Goal: Information Seeking & Learning: Learn about a topic

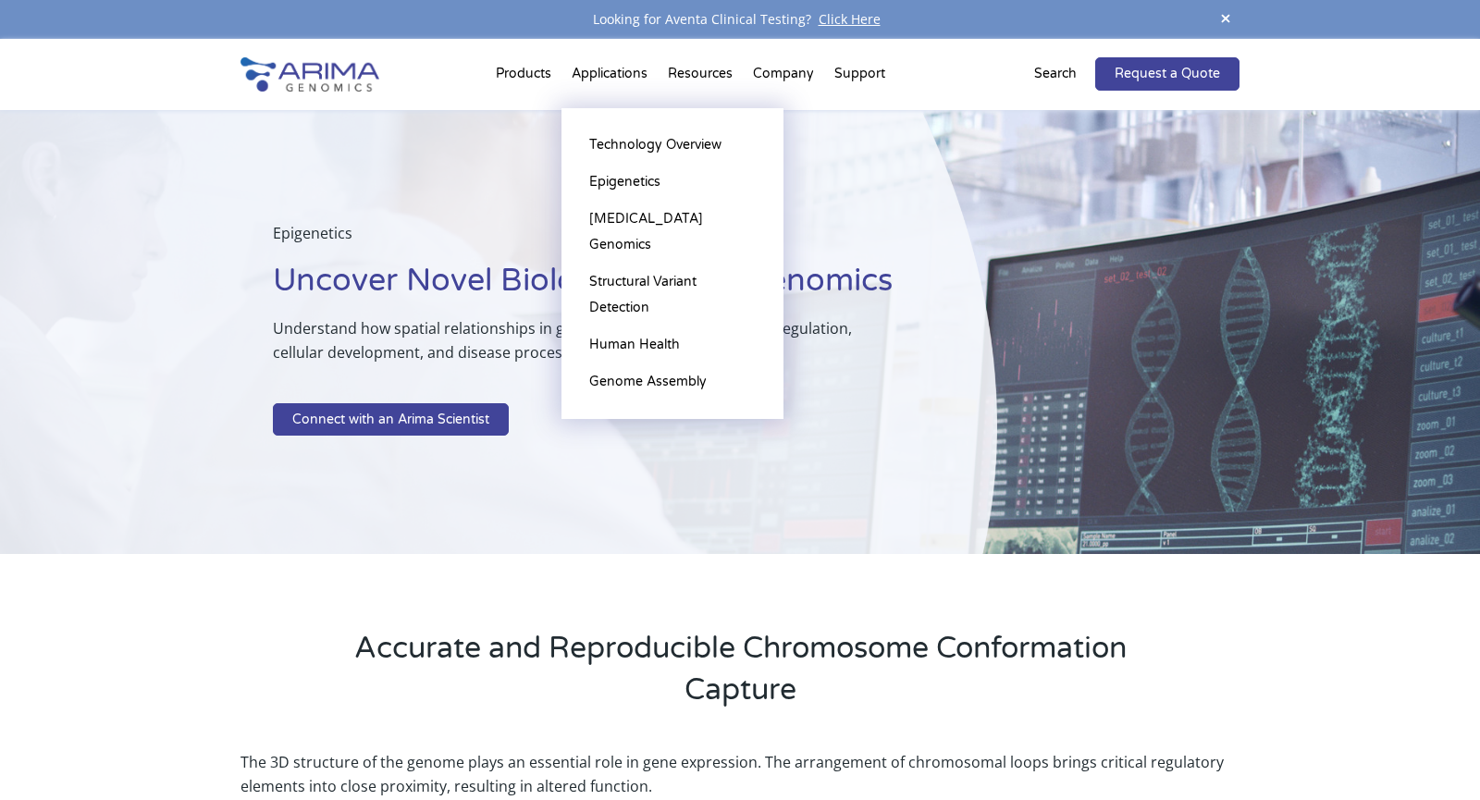
click at [621, 69] on li "Applications Technology Overview Epigenetics [MEDICAL_DATA] Genomics Structural…" at bounding box center [609, 77] width 96 height 63
click at [624, 71] on li "Applications Technology Overview Epigenetics [MEDICAL_DATA] Genomics Structural…" at bounding box center [609, 77] width 96 height 63
click at [624, 72] on li "Applications Technology Overview Epigenetics [MEDICAL_DATA] Genomics Structural…" at bounding box center [609, 77] width 96 height 63
drag, startPoint x: 623, startPoint y: 70, endPoint x: 653, endPoint y: 8, distance: 68.7
click at [626, 69] on li "Applications Technology Overview Epigenetics [MEDICAL_DATA] Genomics Structural…" at bounding box center [609, 77] width 96 height 63
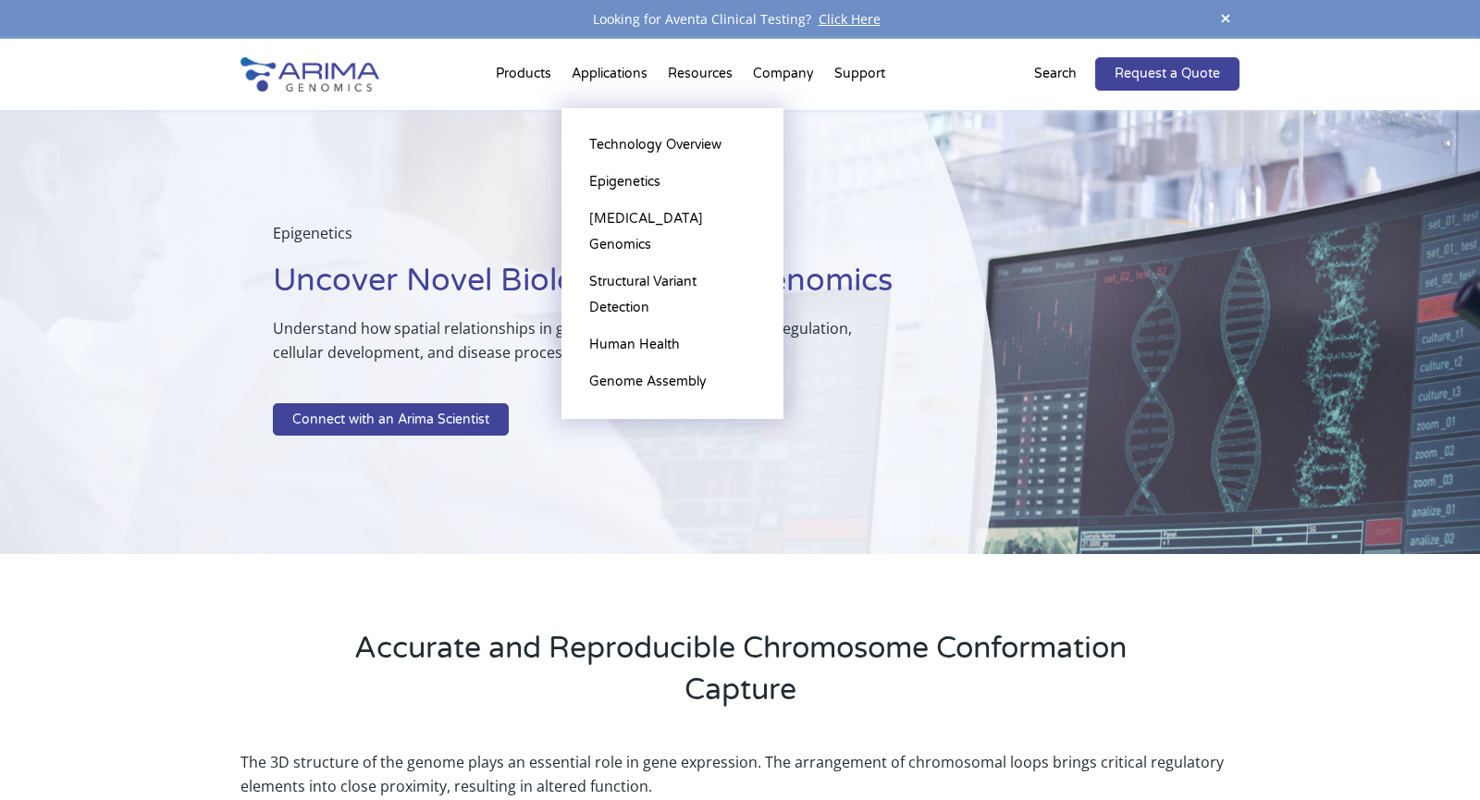
click at [620, 76] on li "Applications Technology Overview Epigenetics [MEDICAL_DATA] Genomics Structural…" at bounding box center [609, 77] width 96 height 63
